Goal: Task Accomplishment & Management: Manage account settings

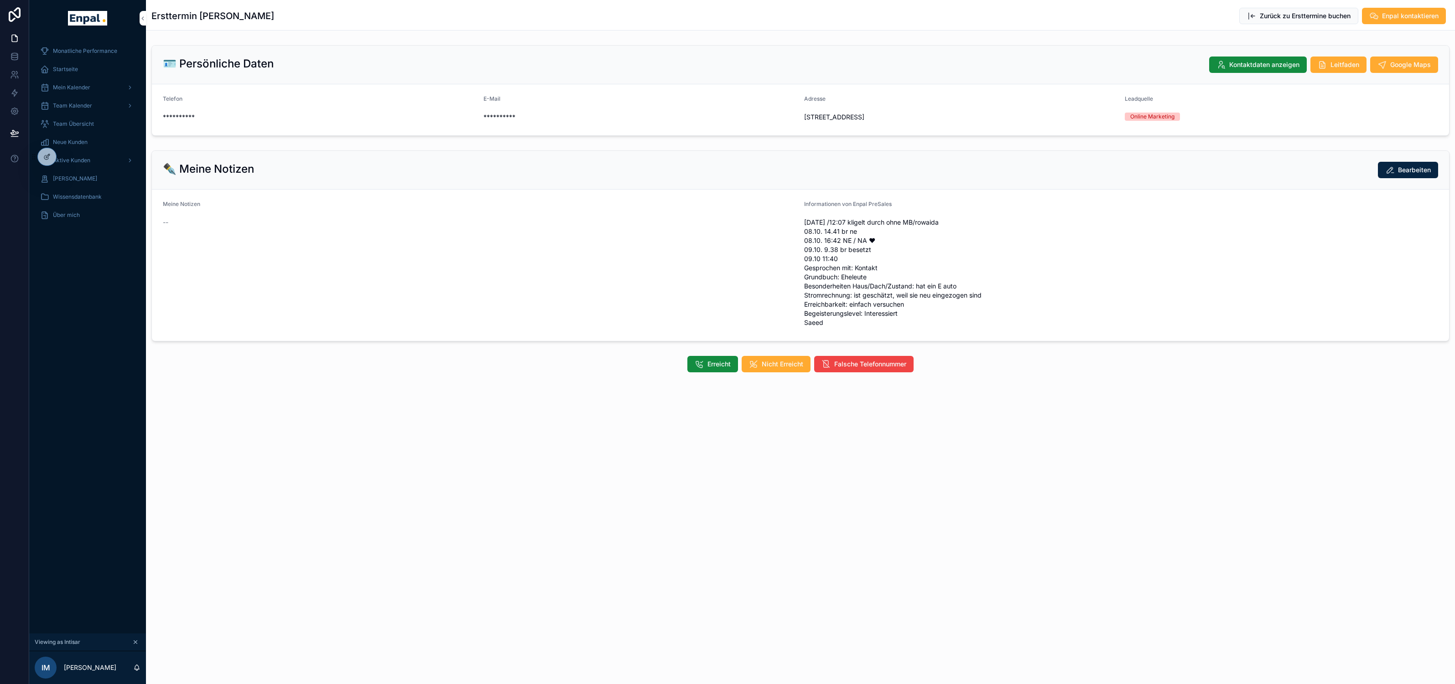
click at [0, 0] on icon at bounding box center [0, 0] width 0 height 0
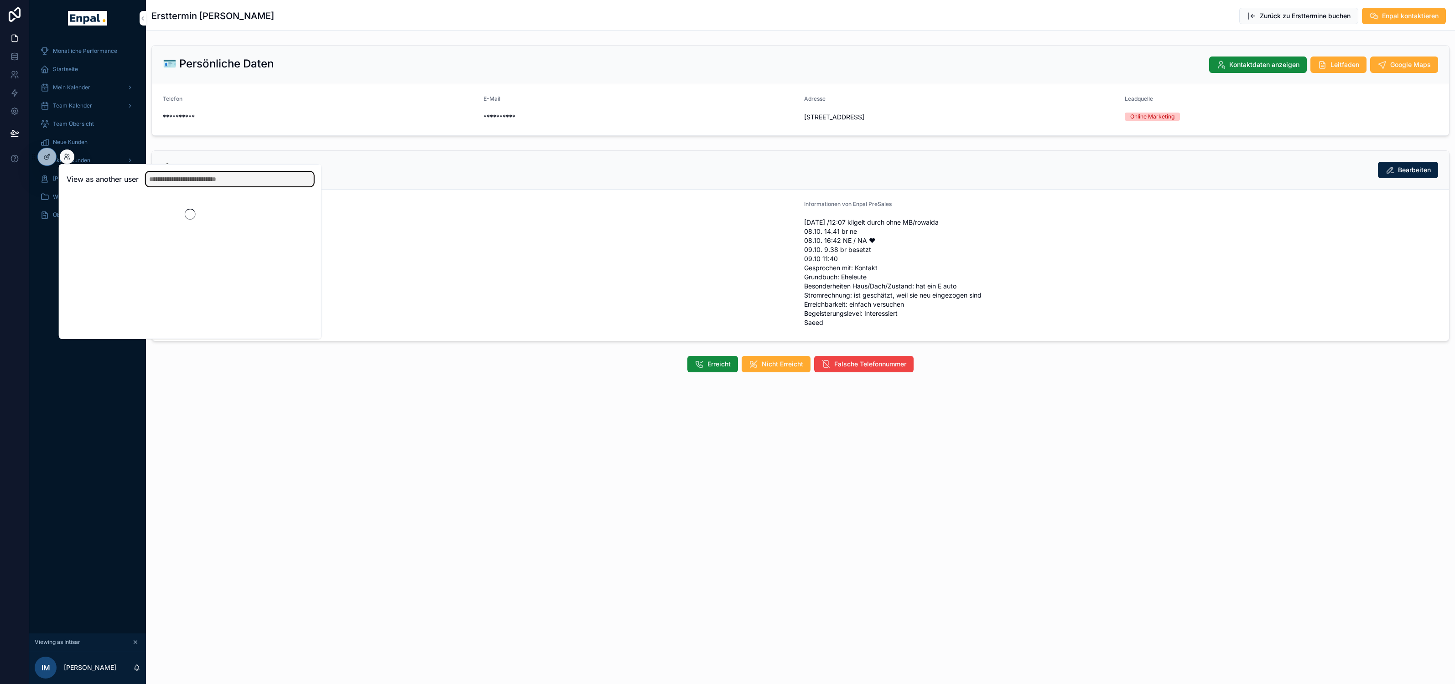
click at [187, 176] on input "text" at bounding box center [230, 179] width 168 height 15
type input "***"
click at [130, 217] on span "[EMAIL_ADDRESS][DOMAIN_NAME]" at bounding box center [127, 216] width 93 height 7
click at [0, 0] on button "Select" at bounding box center [0, 0] width 0 height 0
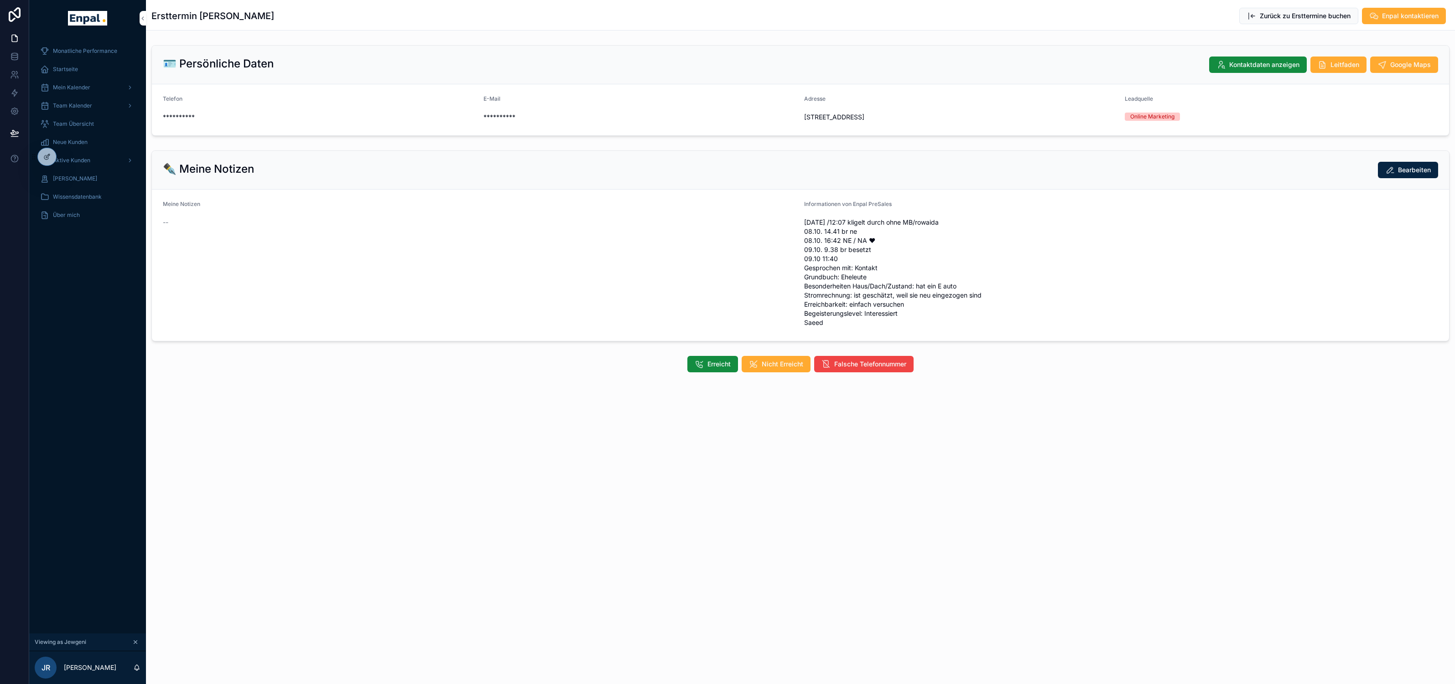
click at [85, 158] on span "Aktive Kunden" at bounding box center [71, 160] width 37 height 7
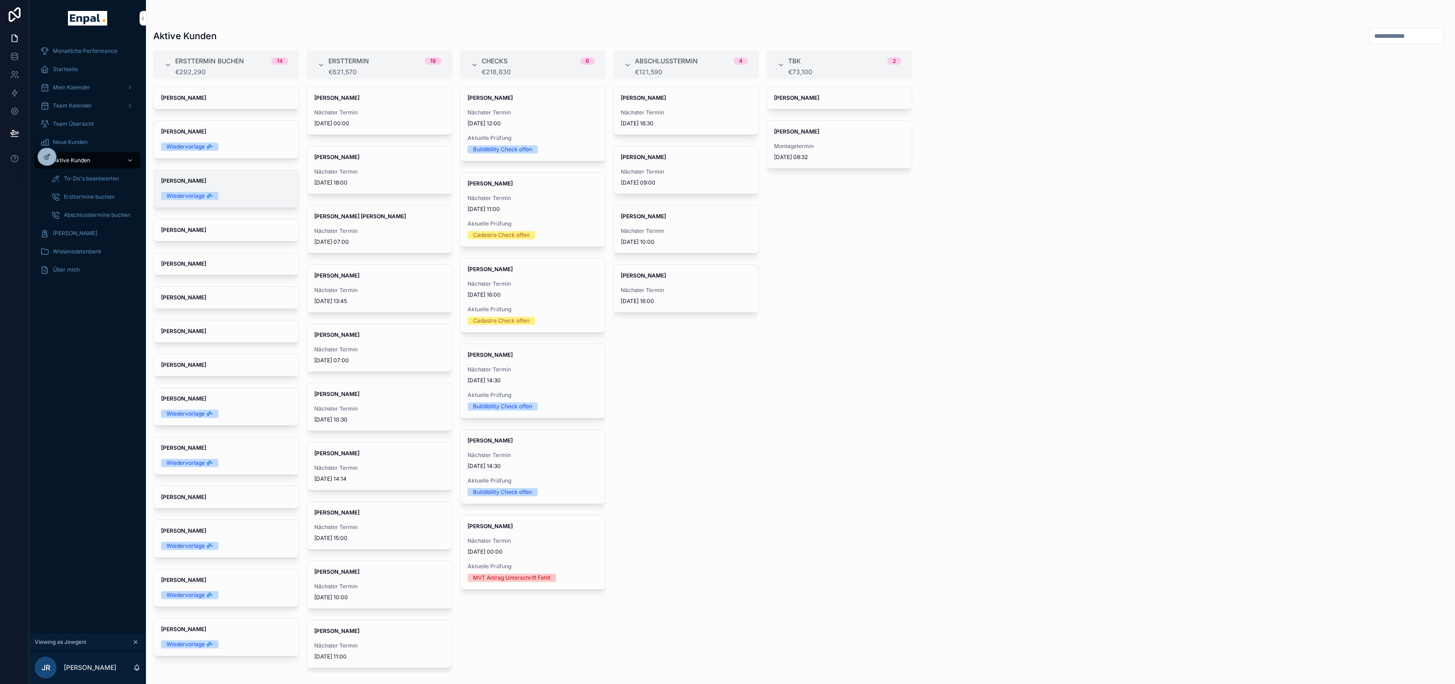
scroll to position [10, 0]
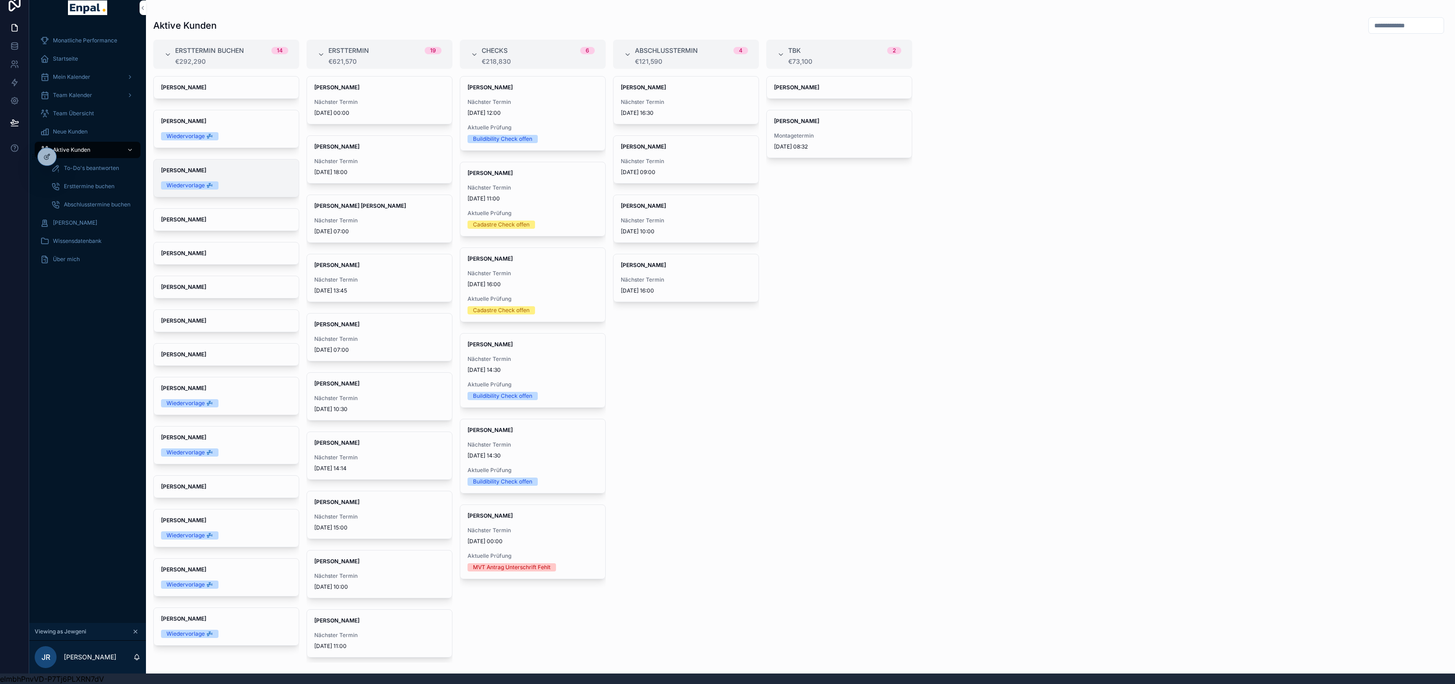
click at [246, 183] on div "Wiedervorlage 💤" at bounding box center [226, 185] width 130 height 8
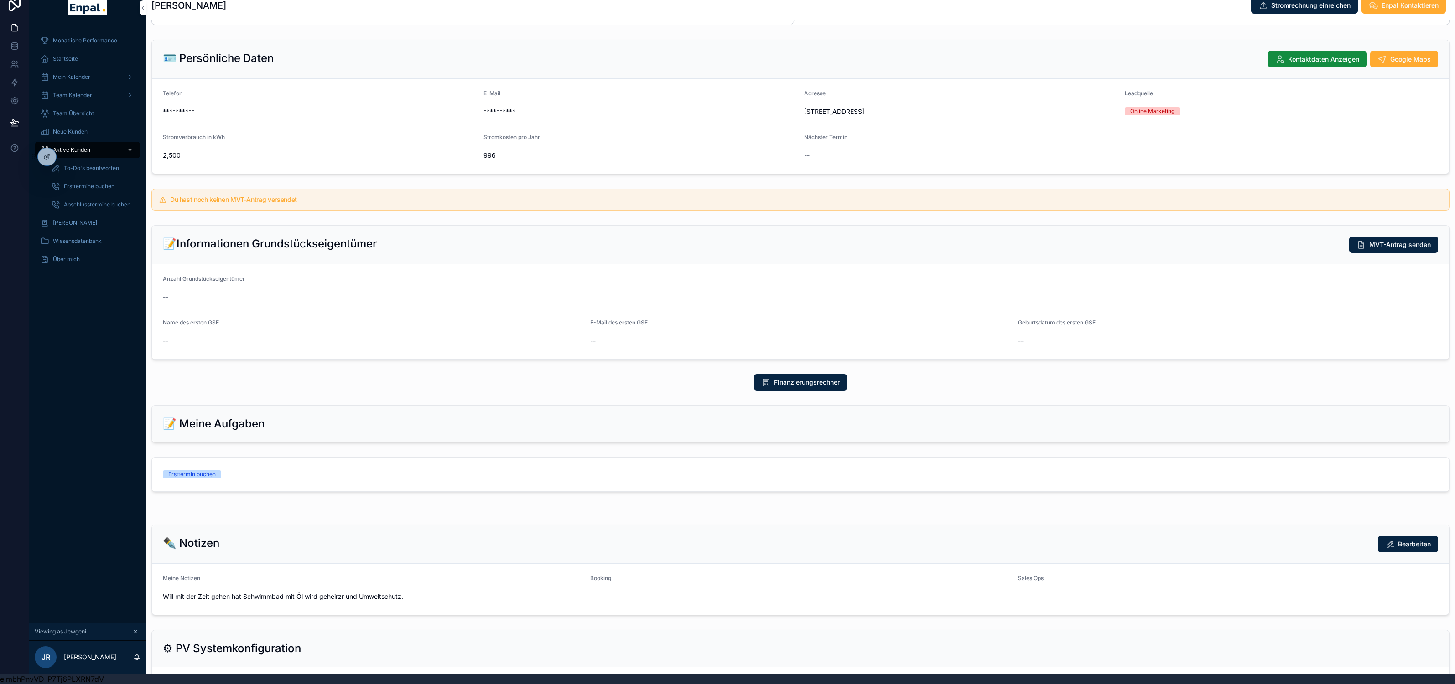
scroll to position [64, 0]
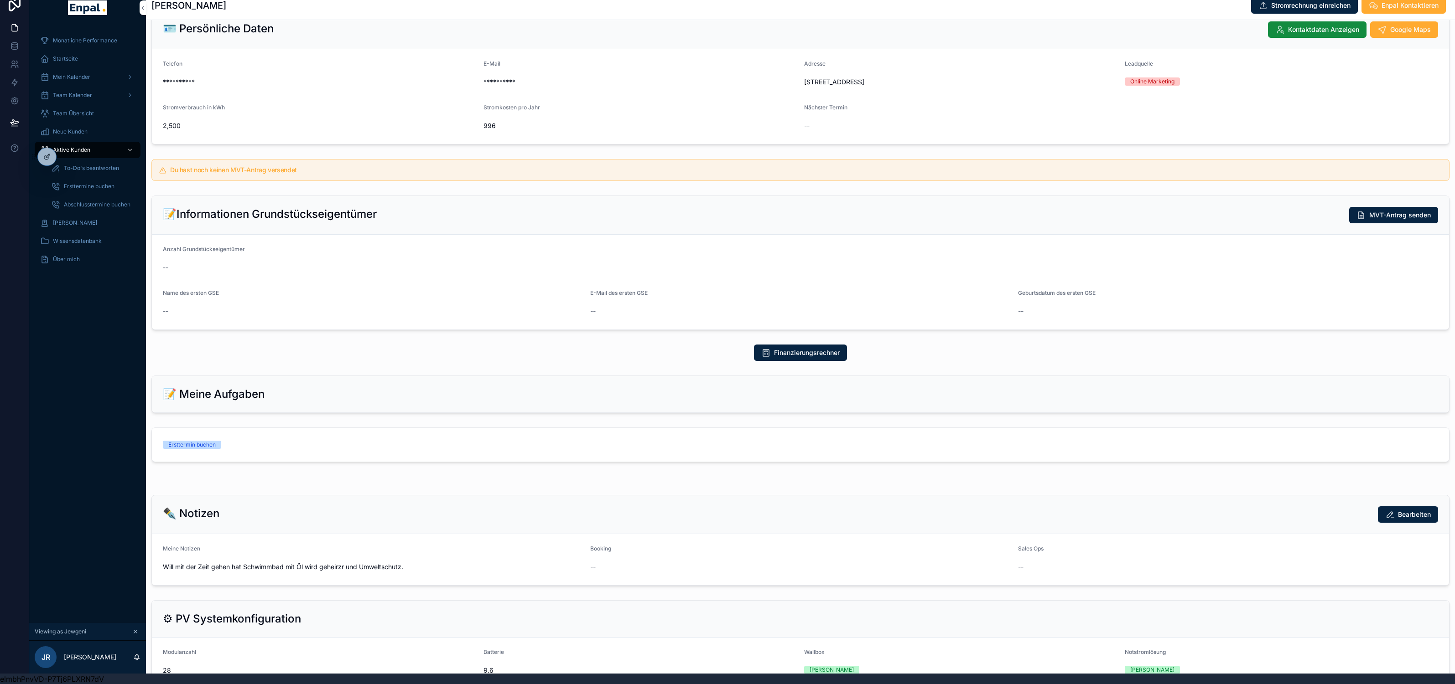
click at [539, 449] on div "Ersttermin buchen" at bounding box center [800, 445] width 1275 height 8
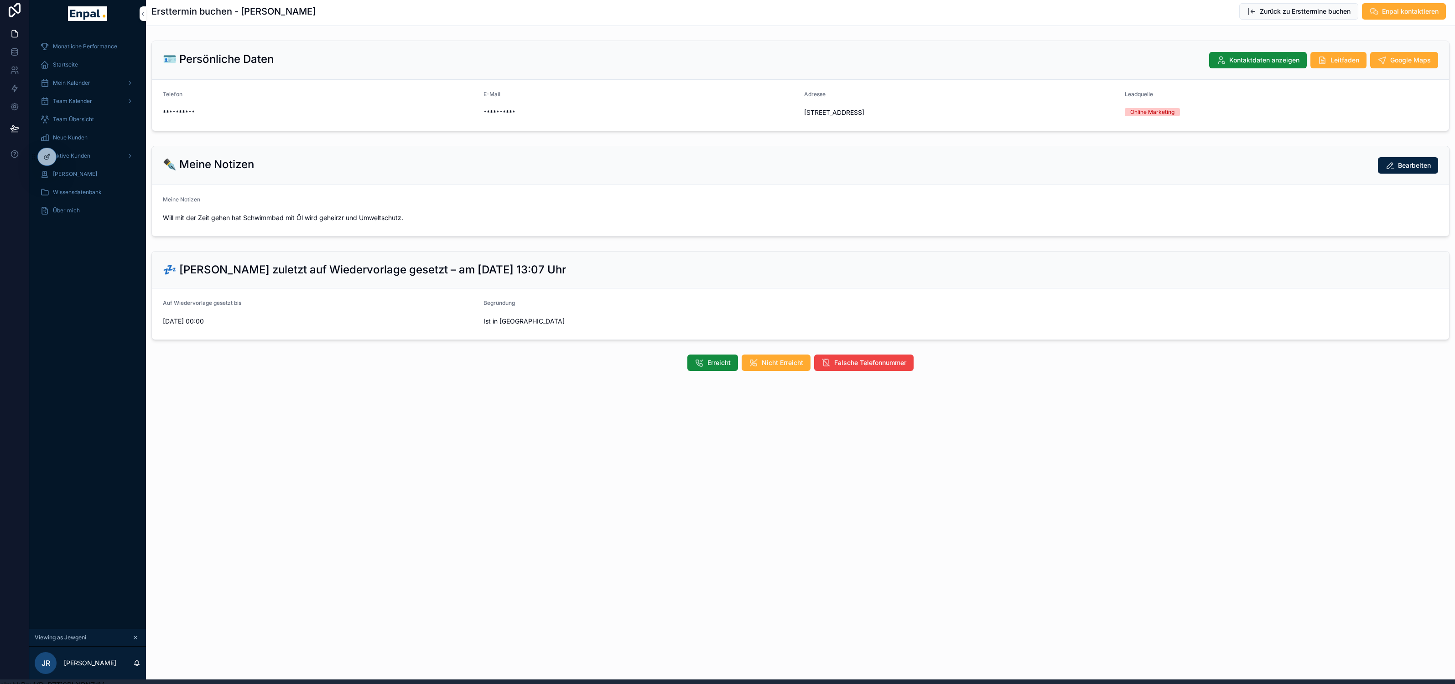
scroll to position [10, 0]
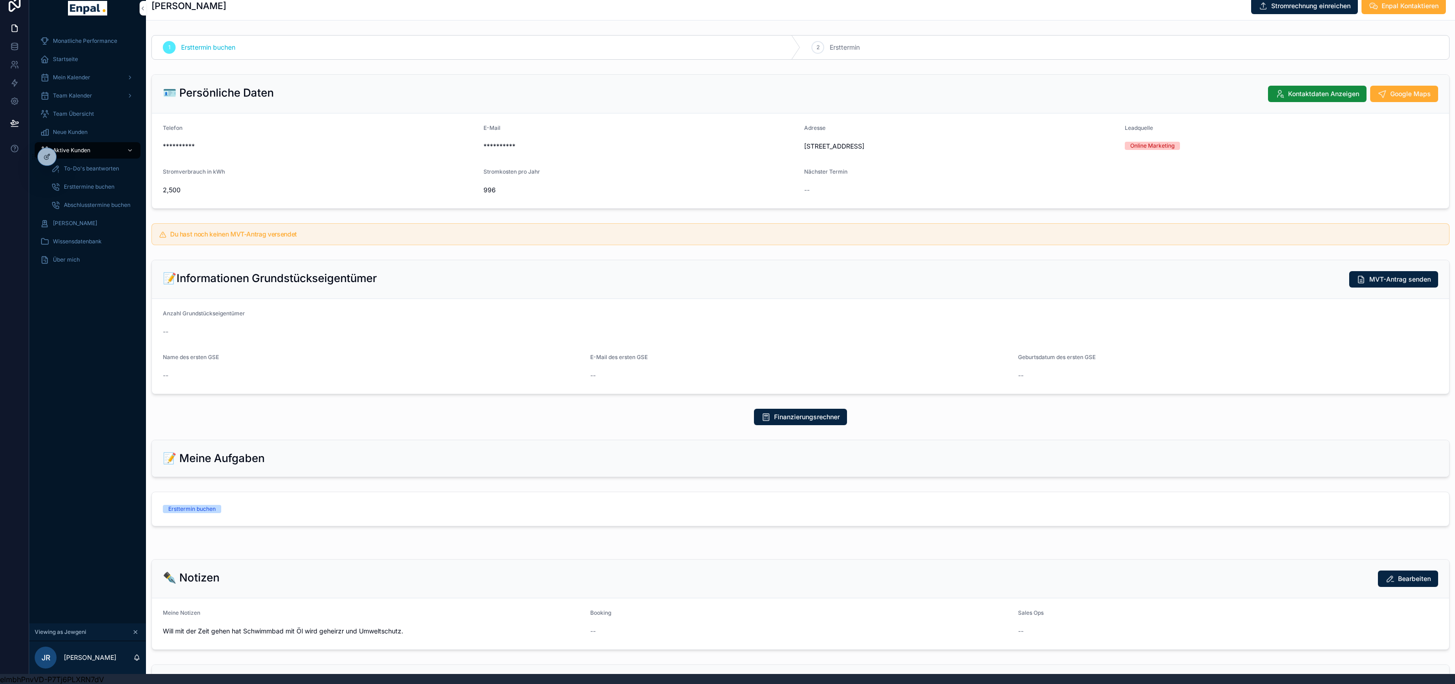
scroll to position [10, 0]
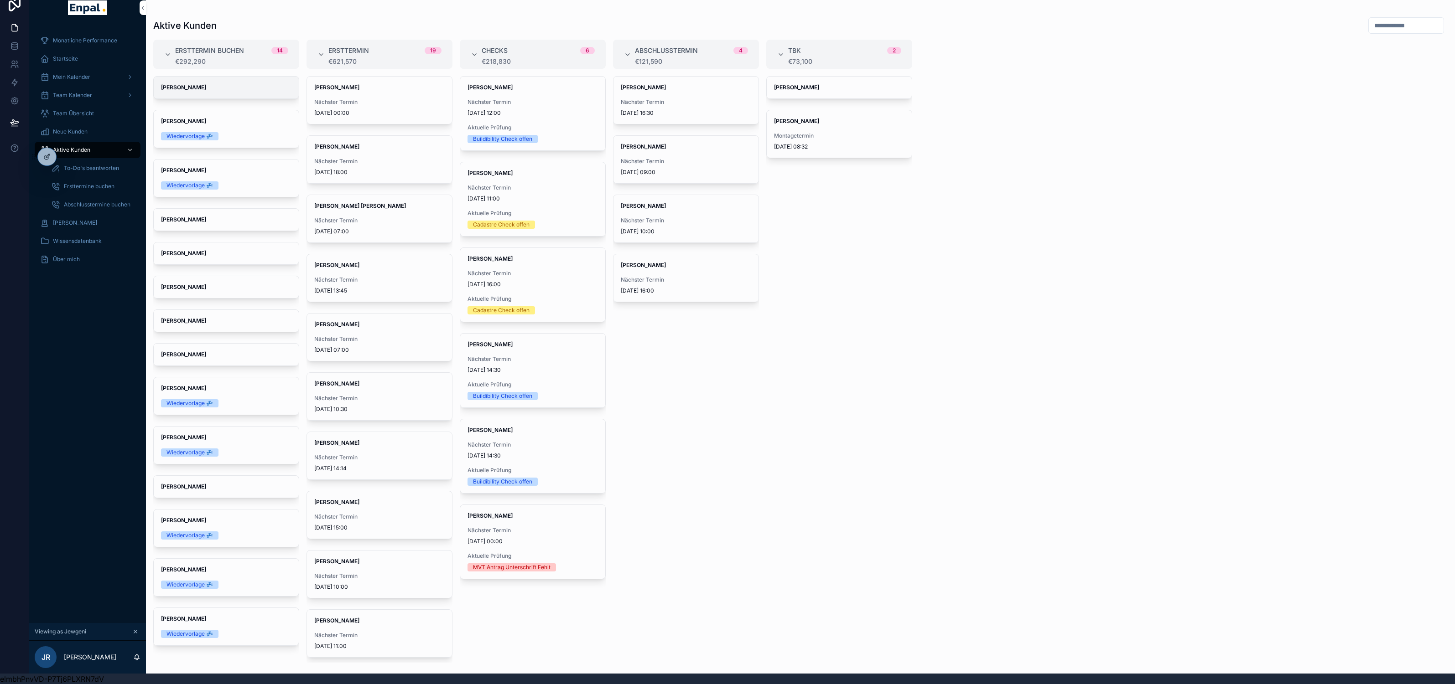
click at [237, 94] on div "Benjamin Grizelj" at bounding box center [226, 88] width 145 height 22
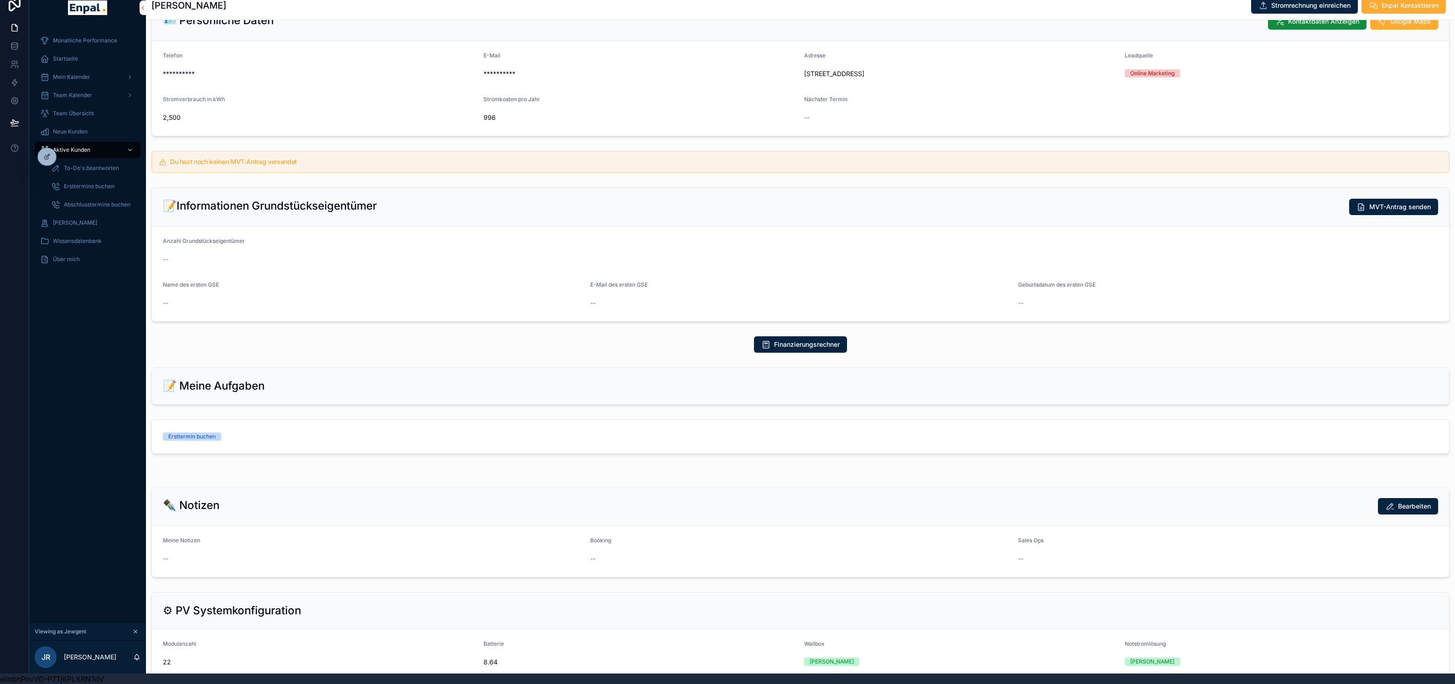
scroll to position [92, 0]
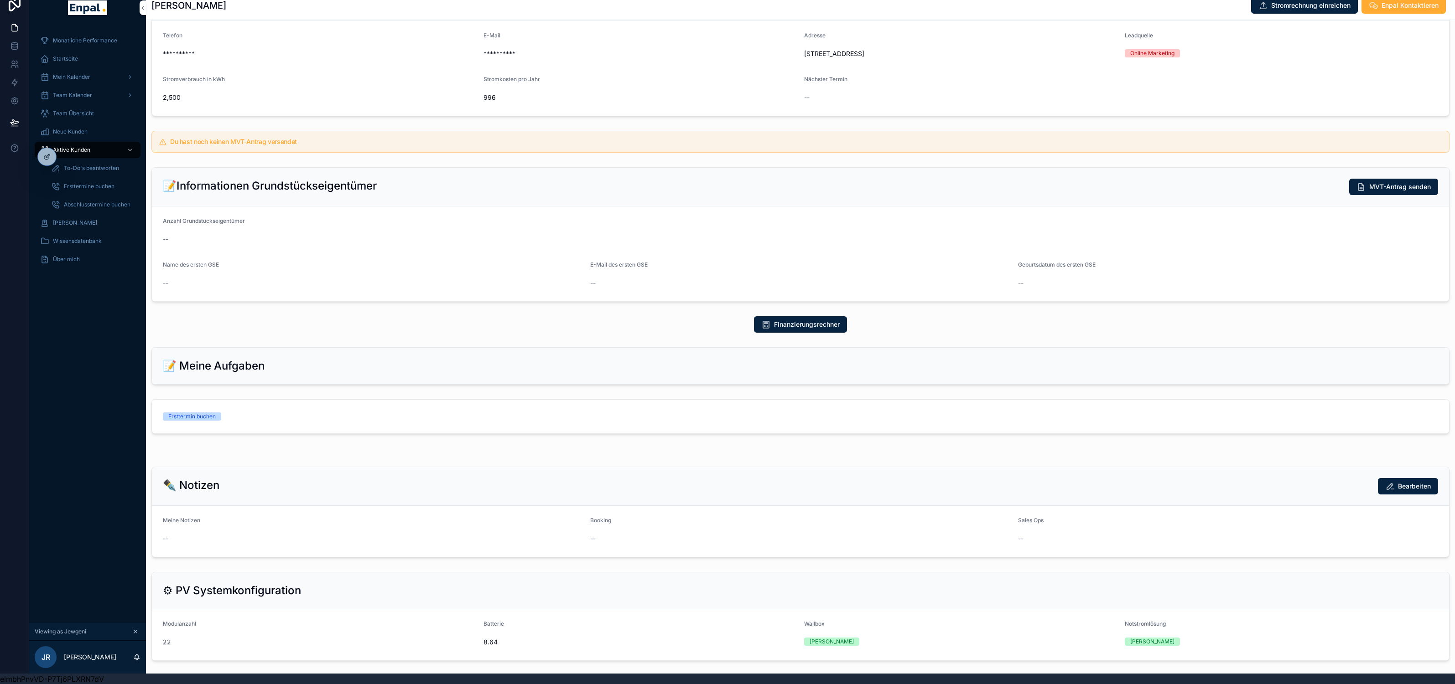
click at [416, 421] on link "Ersttermin buchen" at bounding box center [800, 417] width 1297 height 34
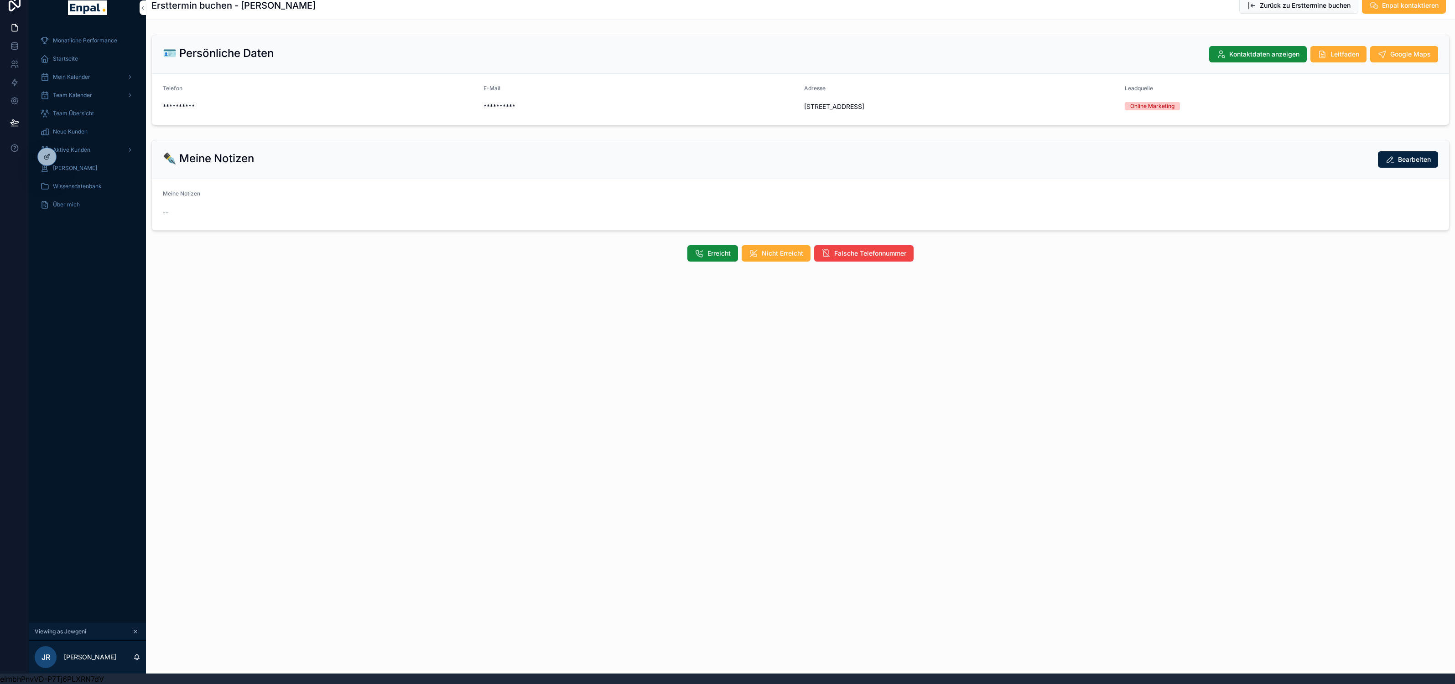
click at [645, 314] on div "**********" at bounding box center [800, 157] width 1309 height 334
click at [700, 262] on button "Erreicht" at bounding box center [712, 253] width 51 height 16
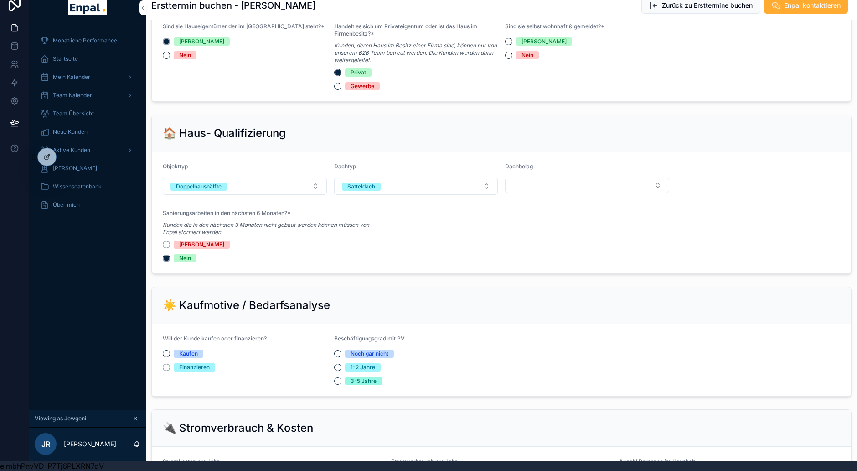
scroll to position [295, 0]
